Goal: Task Accomplishment & Management: Use online tool/utility

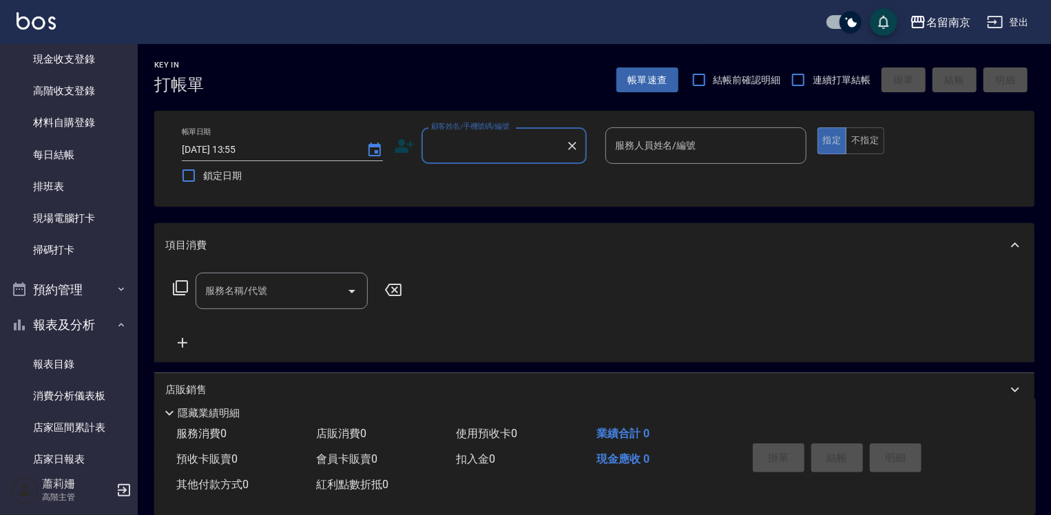
scroll to position [276, 0]
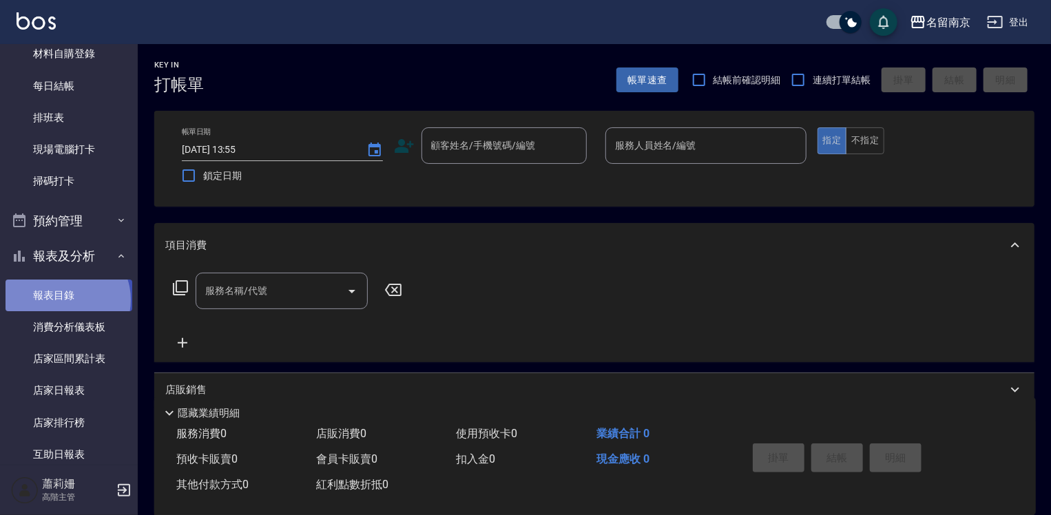
click at [66, 300] on link "報表目錄" at bounding box center [69, 296] width 127 height 32
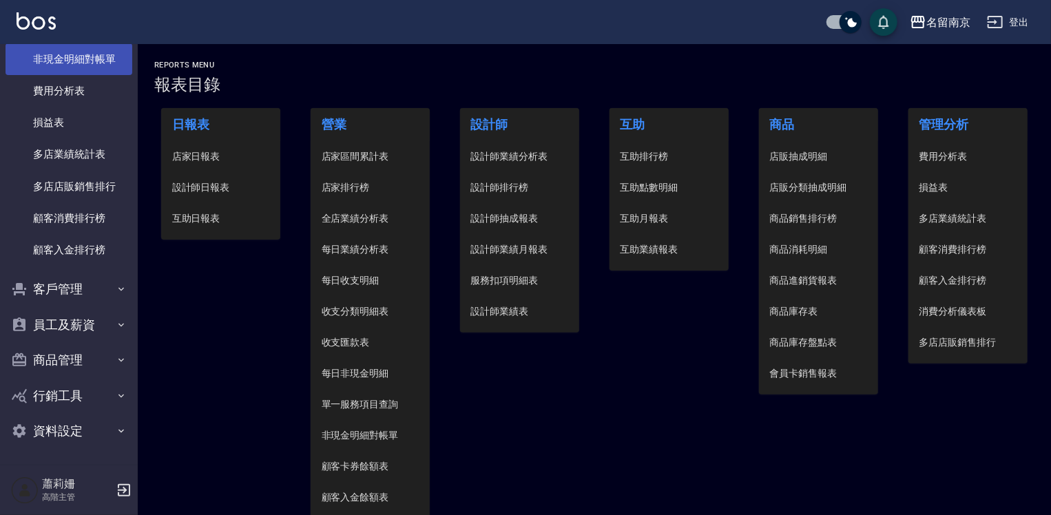
scroll to position [96, 0]
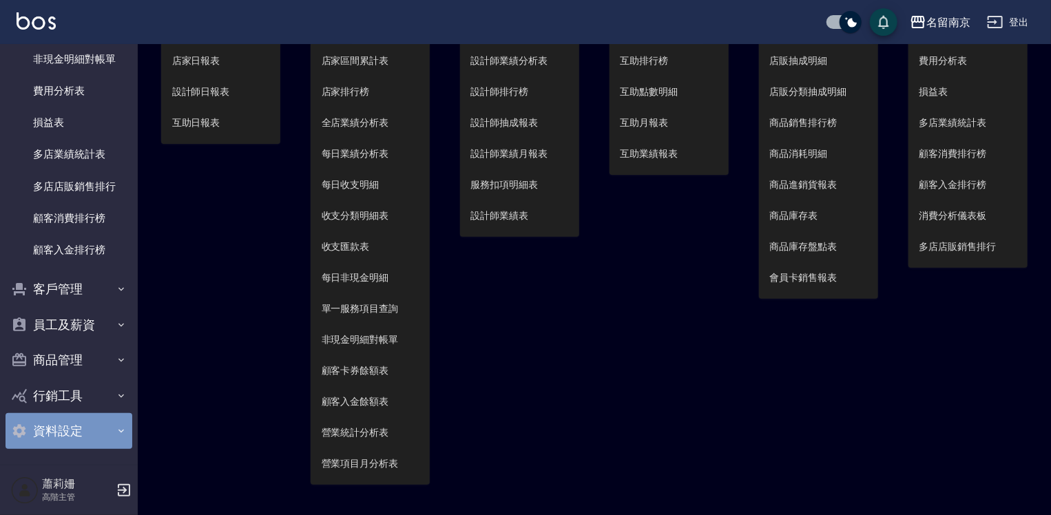
click at [71, 422] on button "資料設定" at bounding box center [69, 431] width 127 height 36
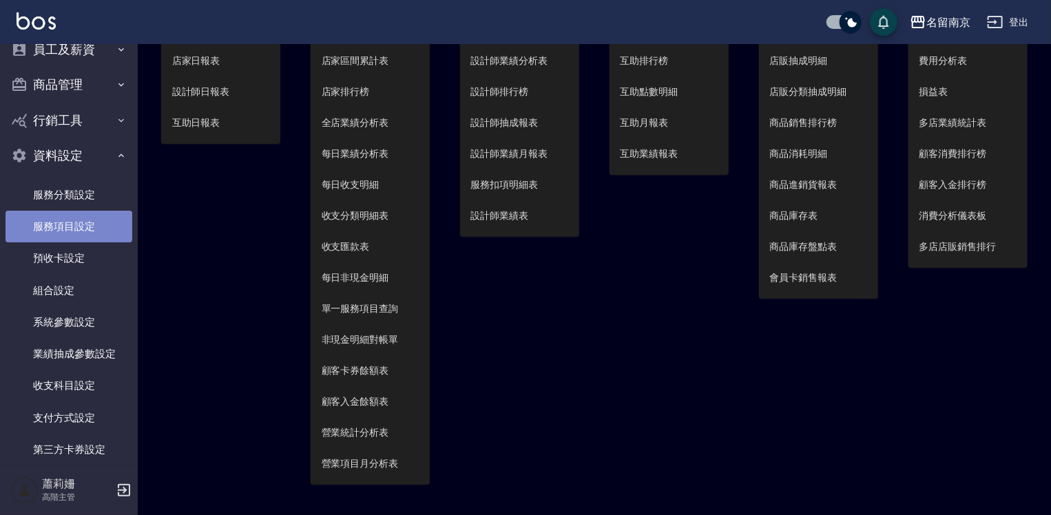
click at [73, 218] on link "服務項目設定" at bounding box center [69, 227] width 127 height 32
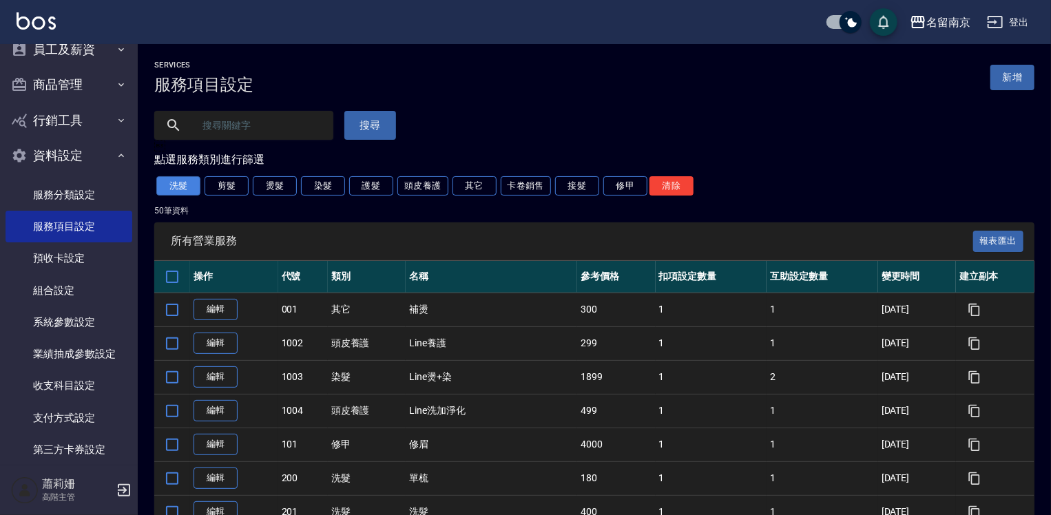
click at [171, 185] on button "洗髮" at bounding box center [178, 185] width 44 height 19
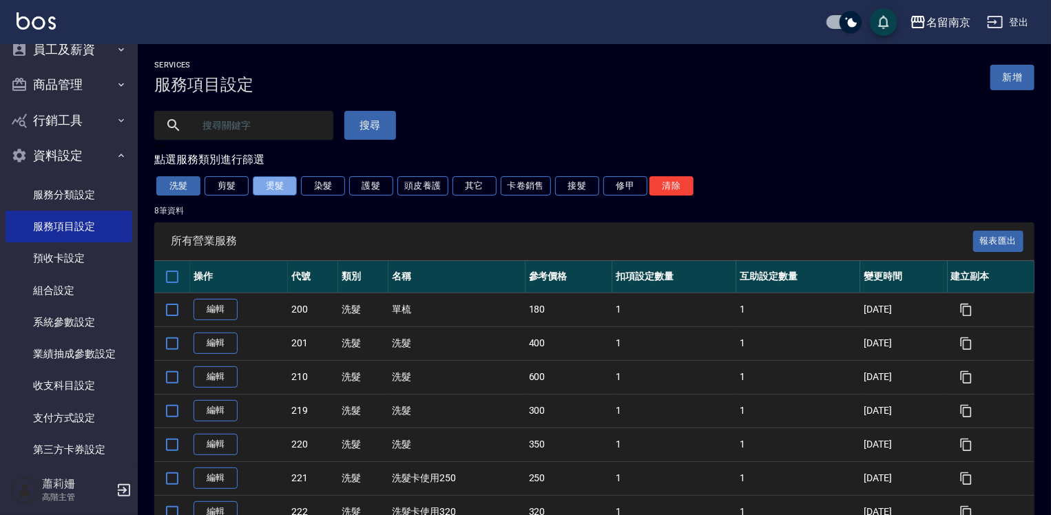
click at [265, 190] on button "燙髮" at bounding box center [275, 185] width 44 height 19
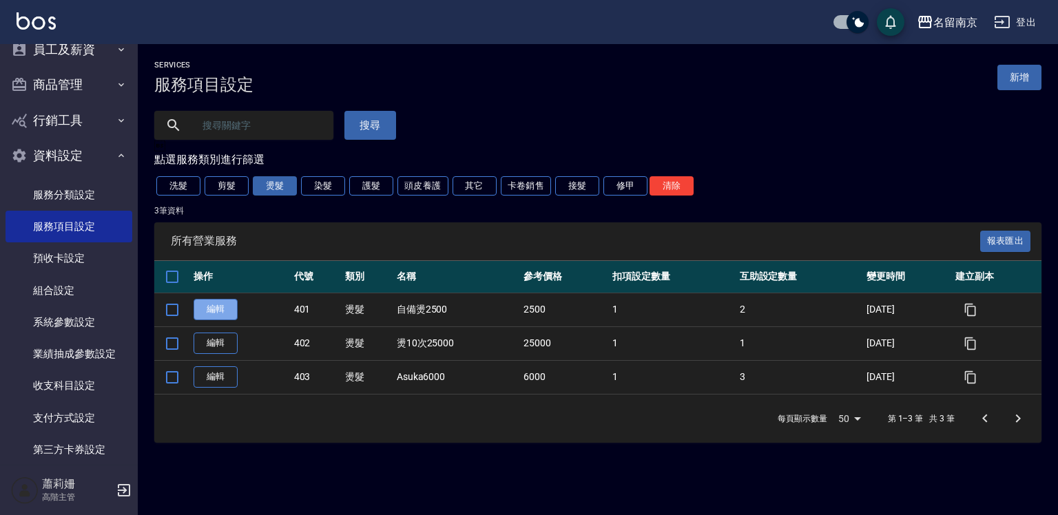
click at [220, 305] on link "編輯" at bounding box center [216, 309] width 44 height 21
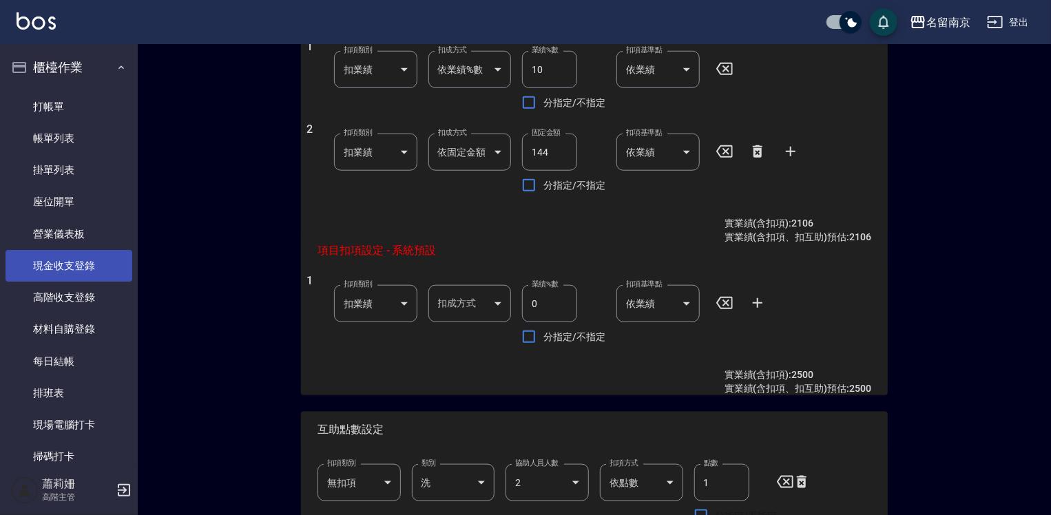
scroll to position [413, 0]
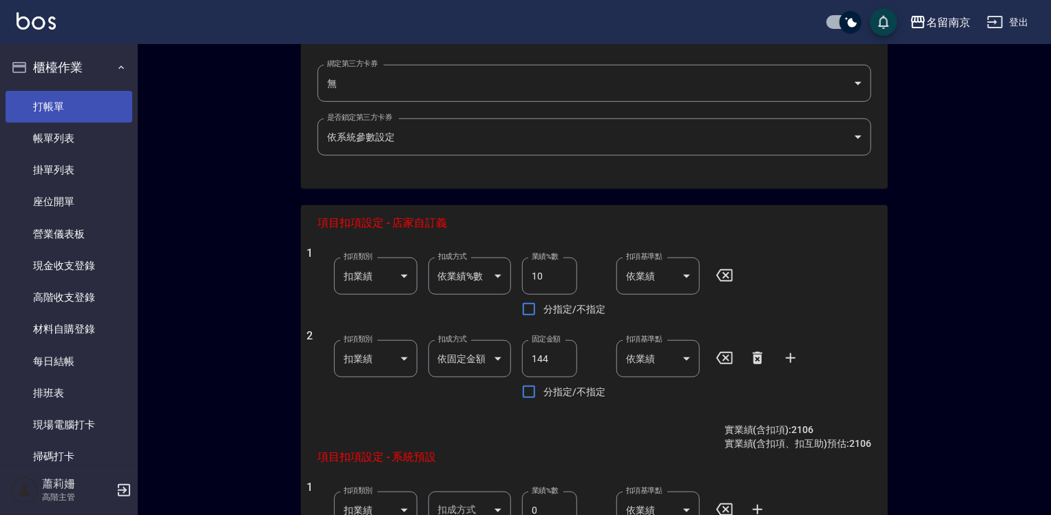
click at [76, 96] on link "打帳單" at bounding box center [69, 107] width 127 height 32
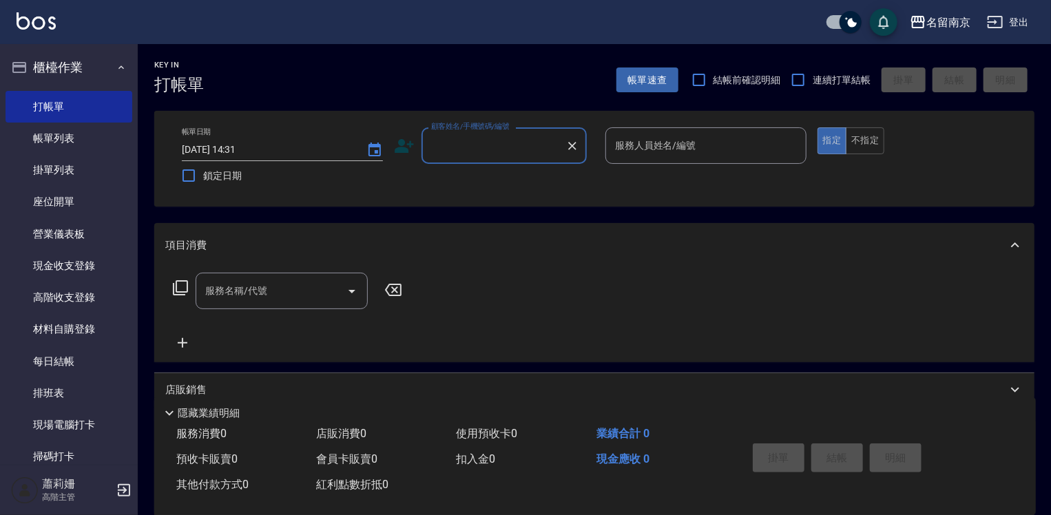
scroll to position [207, 0]
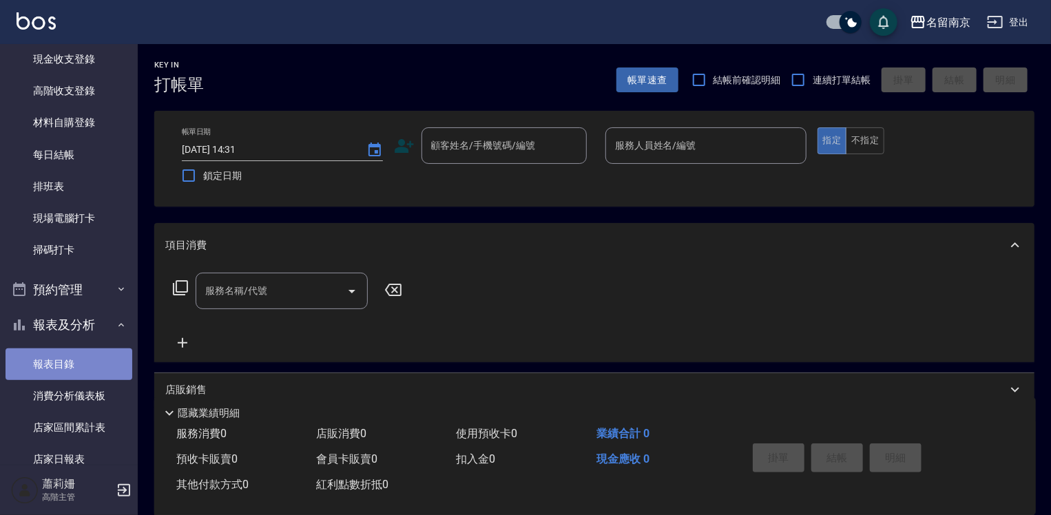
click at [96, 358] on link "報表目錄" at bounding box center [69, 365] width 127 height 32
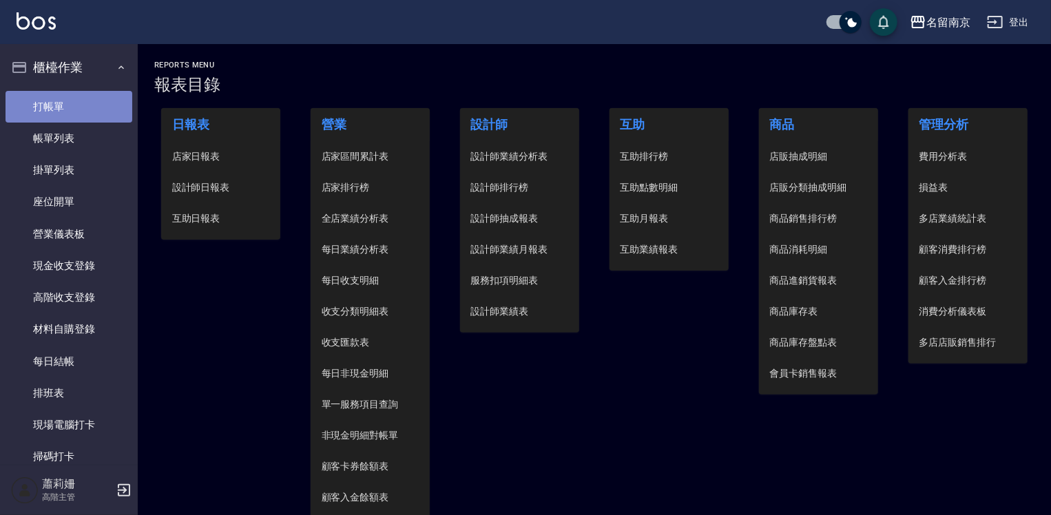
click at [70, 96] on link "打帳單" at bounding box center [69, 107] width 127 height 32
